Goal: Find contact information: Find contact information

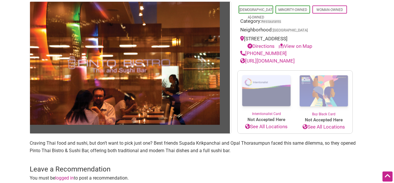
scroll to position [59, 0]
click at [0, 136] on div "Intentionalist Spend like it matters 0 Add a Business Map Blog Store Offers Int…" at bounding box center [197, 155] width 394 height 429
drag, startPoint x: 336, startPoint y: 37, endPoint x: 245, endPoint y: 37, distance: 91.7
click at [245, 37] on div "[STREET_ADDRESS] Directions View on Map" at bounding box center [295, 42] width 110 height 15
copy div "[STREET_ADDRESS]"
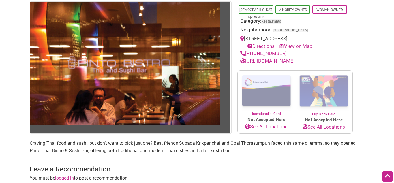
click at [247, 170] on h3 "Leave a Recommendation Cancel reply" at bounding box center [197, 170] width 335 height 10
drag, startPoint x: 287, startPoint y: 52, endPoint x: 247, endPoint y: 54, distance: 40.7
click at [247, 54] on div "[PHONE_NUMBER]" at bounding box center [295, 53] width 110 height 7
copy link "[PHONE_NUMBER]"
click at [175, 163] on main "[DEMOGRAPHIC_DATA]-Owned Minority-Owned Woman-Owned Category: Restaurants Neigh…" at bounding box center [197, 113] width 335 height 224
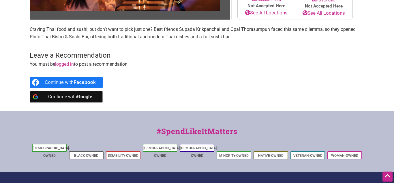
scroll to position [117, 0]
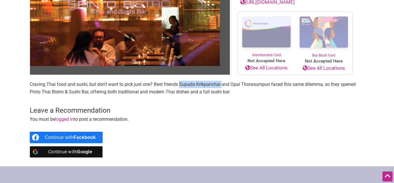
drag, startPoint x: 221, startPoint y: 84, endPoint x: 180, endPoint y: 85, distance: 40.7
click at [180, 85] on p "Craving Thai food and sushi, but don’t want to pick just one? Best friends Supa…" at bounding box center [197, 88] width 335 height 15
copy p "Supada Krikpanchai"
drag, startPoint x: 269, startPoint y: 84, endPoint x: 230, endPoint y: 87, distance: 39.3
click at [230, 87] on p "Craving Thai food and sushi, but don’t want to pick just one? Best friends Supa…" at bounding box center [197, 88] width 335 height 15
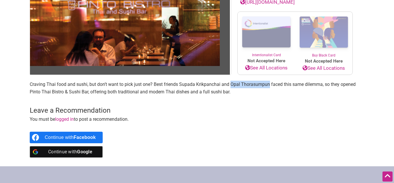
copy p "Opal Thorasumpun"
